Goal: Find specific page/section: Find specific page/section

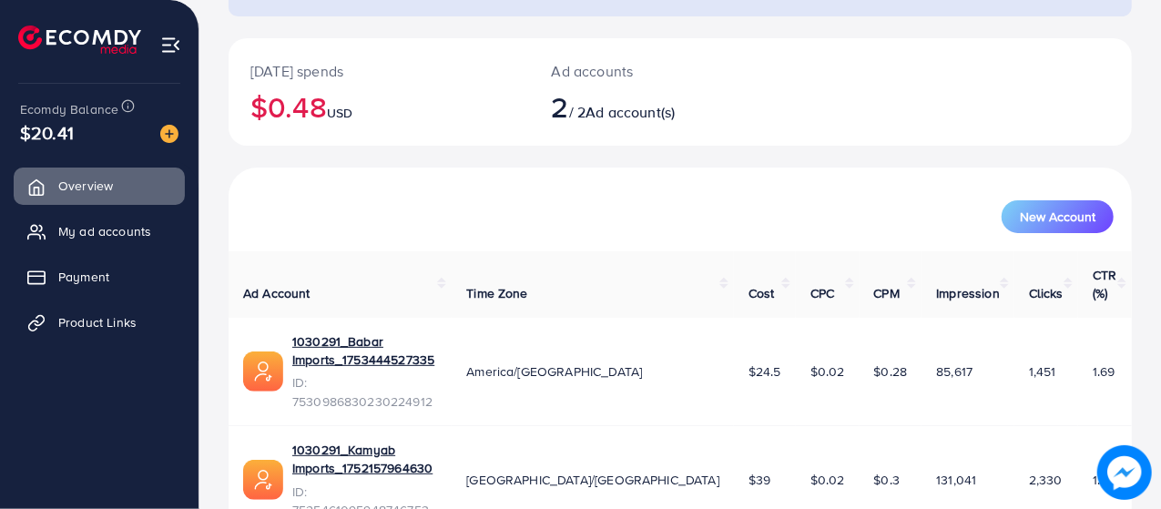
scroll to position [188, 0]
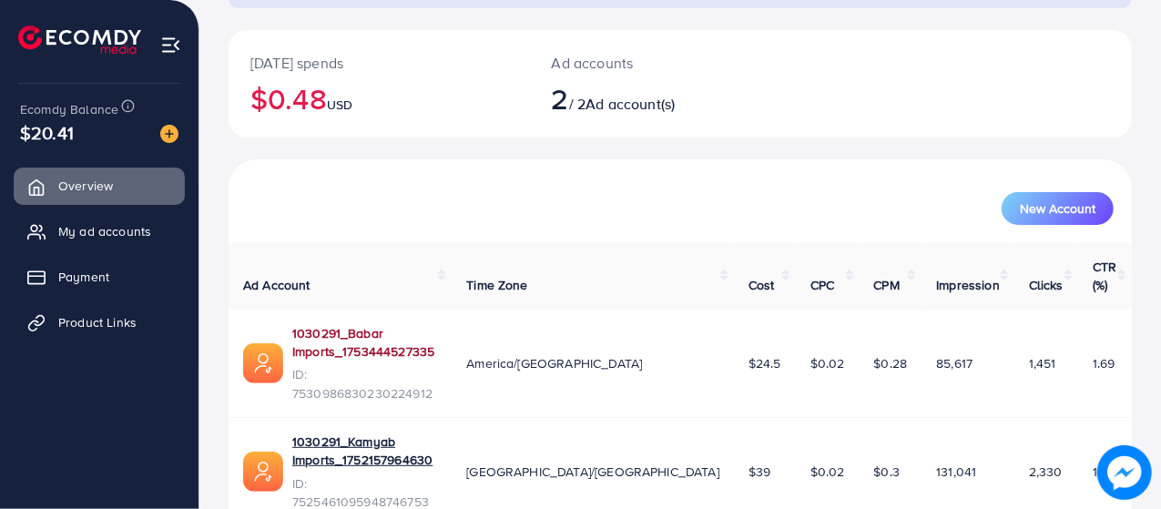
click at [344, 324] on link "1030291_Babar Imports_1753444527335" at bounding box center [364, 342] width 145 height 37
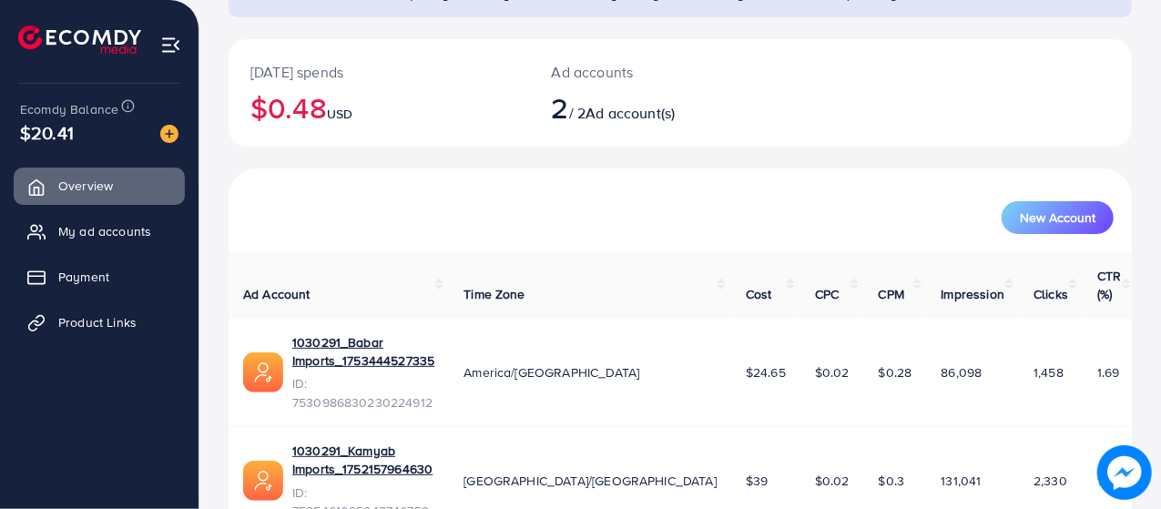
scroll to position [188, 0]
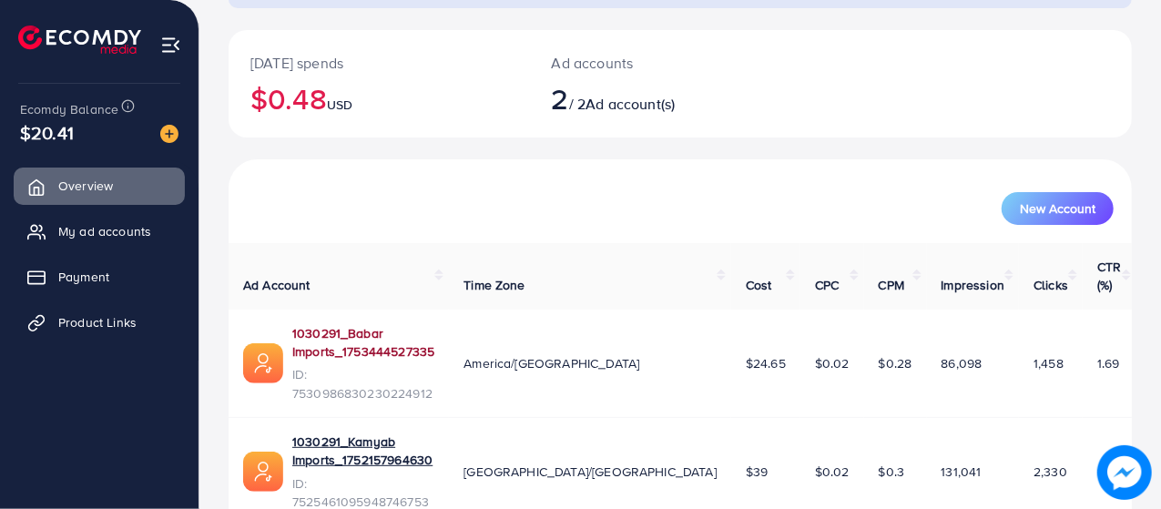
click at [434, 324] on link "1030291_Babar Imports_1753444527335" at bounding box center [363, 342] width 142 height 37
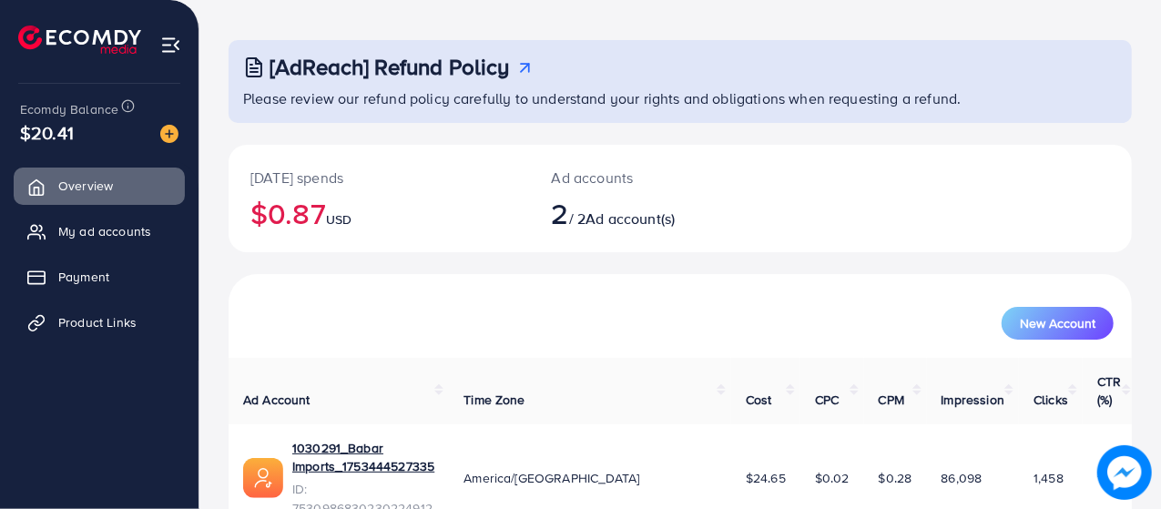
scroll to position [188, 0]
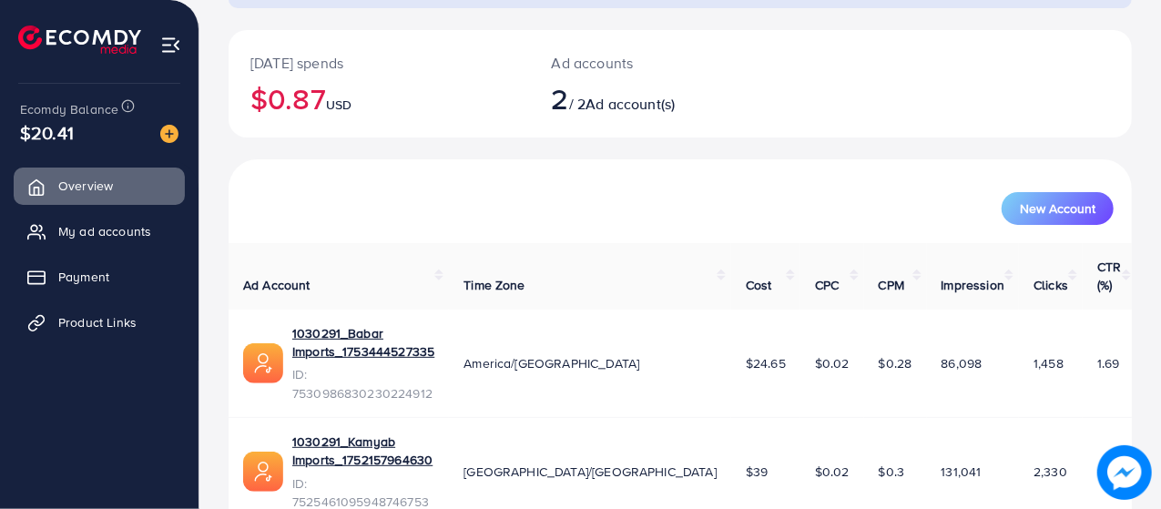
click at [595, 347] on td "America/[GEOGRAPHIC_DATA]" at bounding box center [590, 364] width 282 height 108
click at [634, 311] on td "America/[GEOGRAPHIC_DATA]" at bounding box center [590, 364] width 282 height 108
click at [639, 354] on span "America/[GEOGRAPHIC_DATA]" at bounding box center [551, 363] width 176 height 18
click at [339, 324] on link "1030291_Babar Imports_1753444527335" at bounding box center [363, 342] width 142 height 37
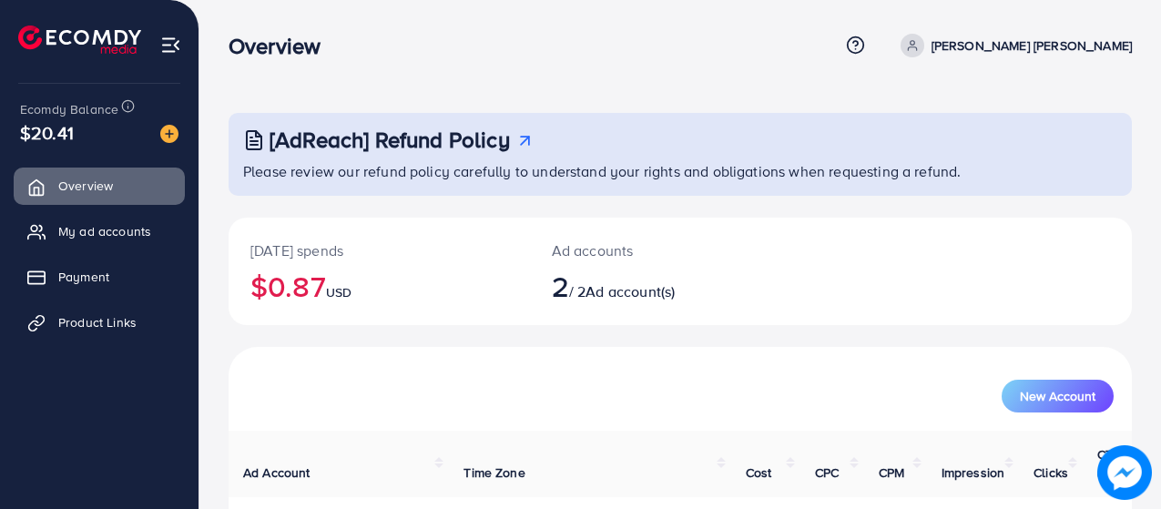
scroll to position [123, 0]
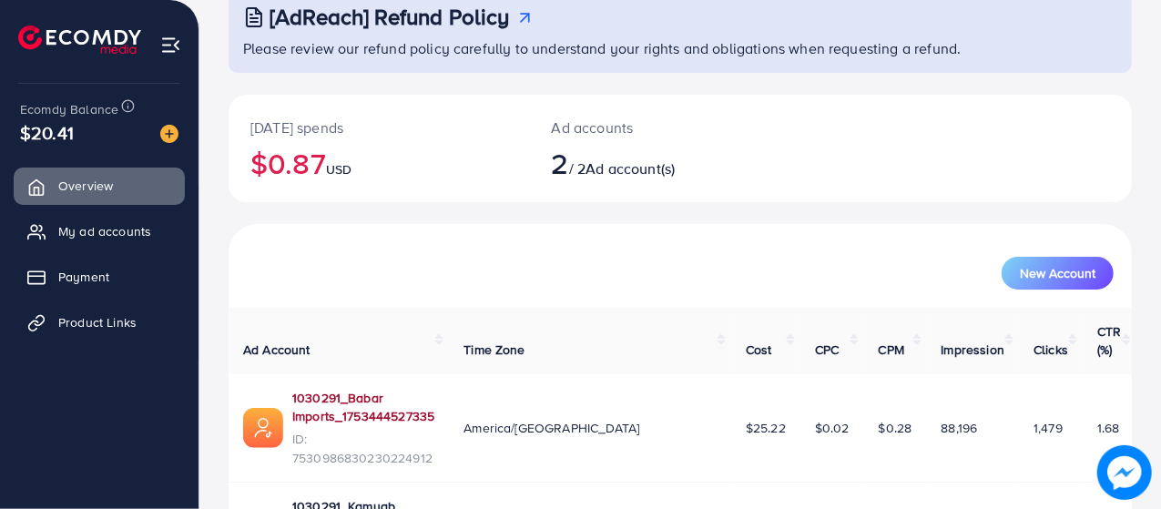
click at [299, 389] on link "1030291_Babar Imports_1753444527335" at bounding box center [363, 407] width 142 height 37
